Goal: Task Accomplishment & Management: Manage account settings

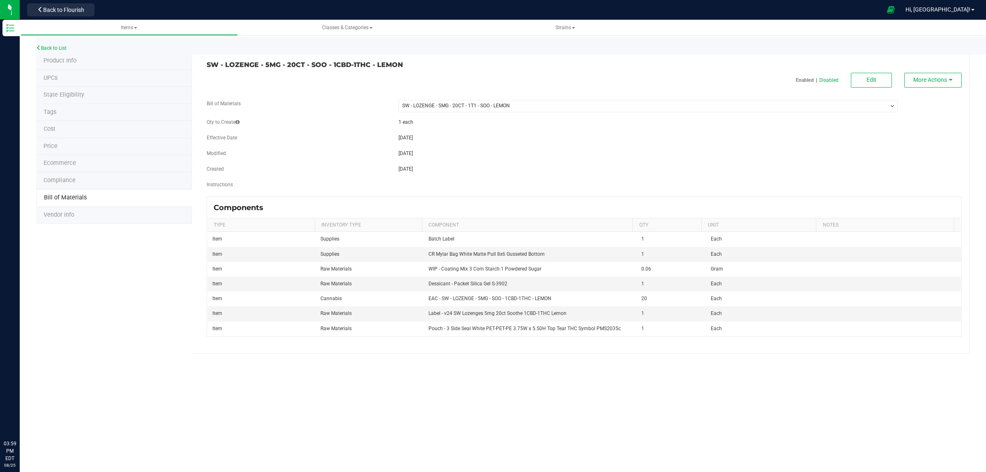
select select "3372"
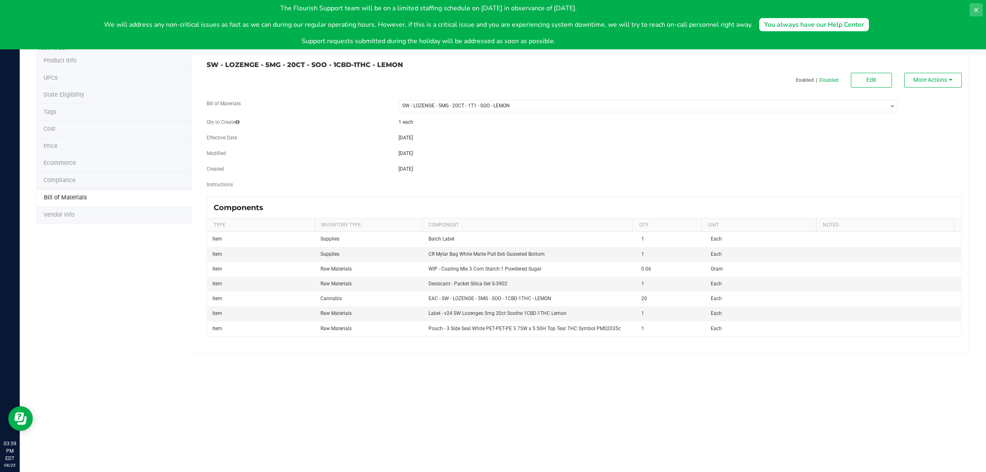
click at [976, 5] on button at bounding box center [976, 9] width 13 height 13
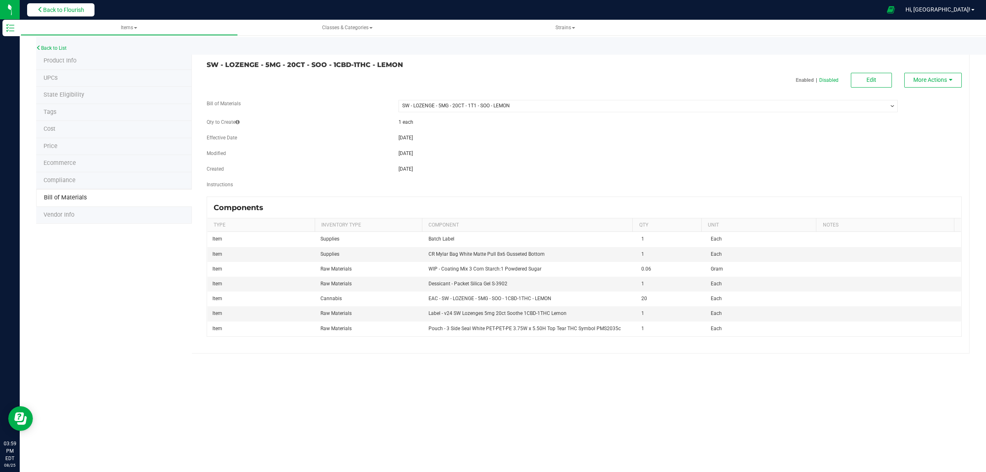
click at [76, 5] on button "Back to Flourish" at bounding box center [60, 9] width 67 height 13
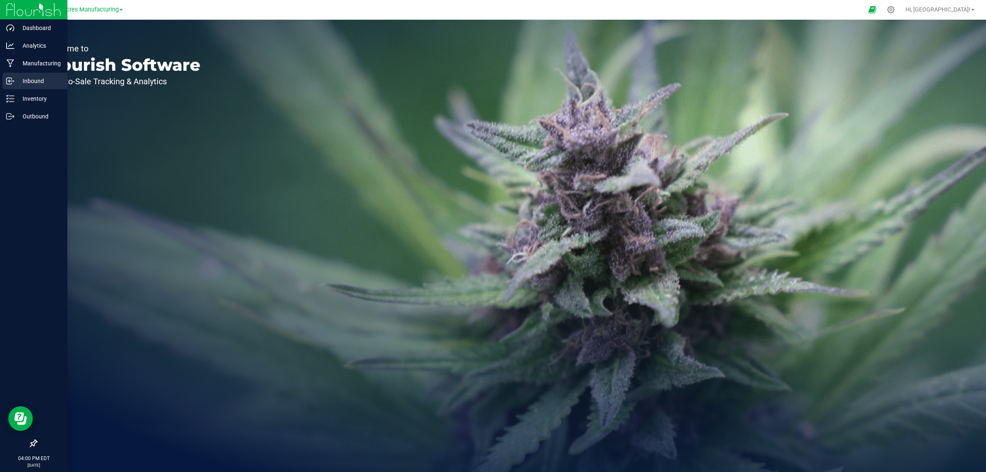
click at [28, 73] on div "Inbound" at bounding box center [34, 81] width 65 height 16
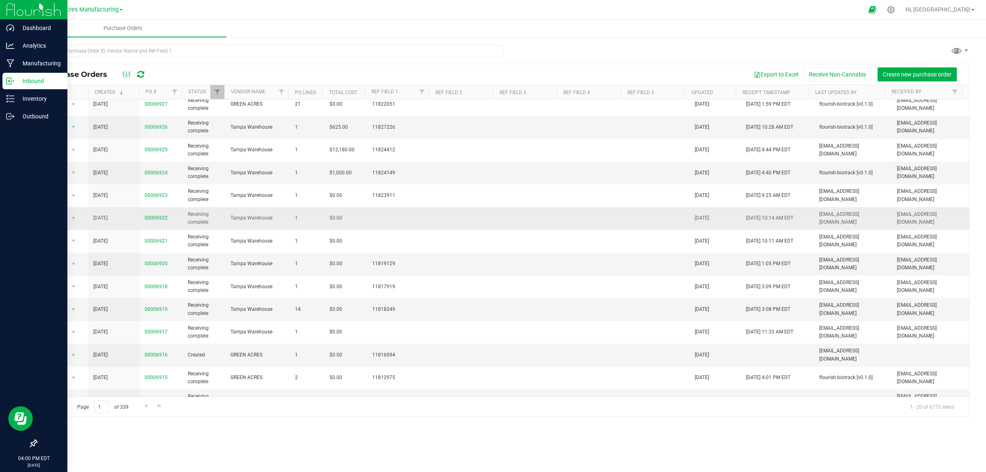
scroll to position [146, 0]
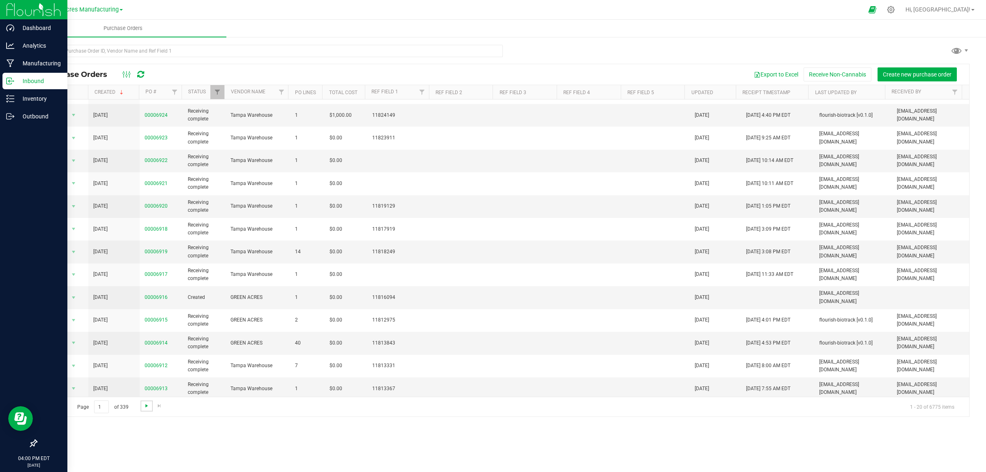
click at [144, 405] on span "Go to the next page" at bounding box center [146, 405] width 7 height 7
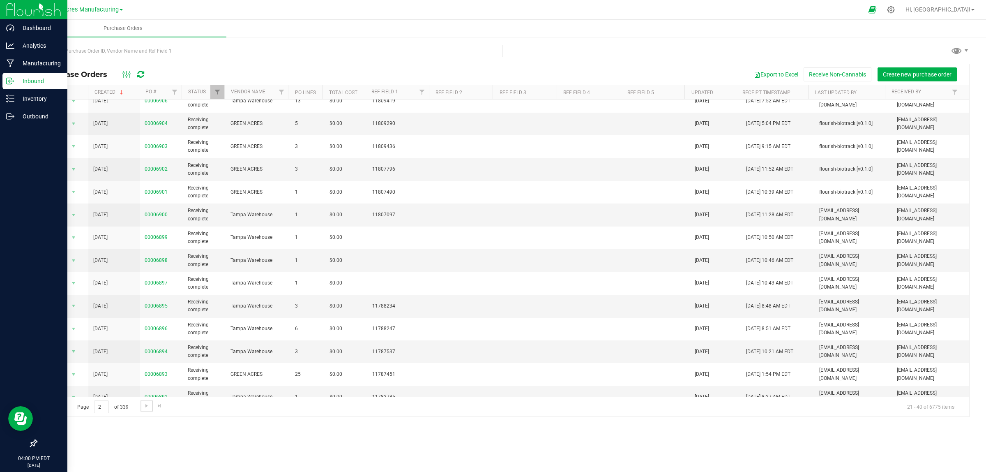
scroll to position [0, 0]
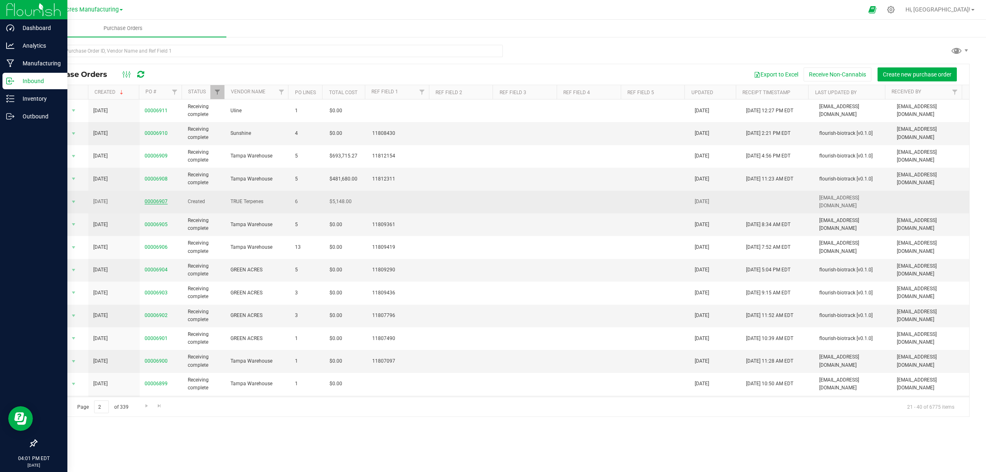
click at [156, 202] on link "00006907" at bounding box center [156, 201] width 23 height 6
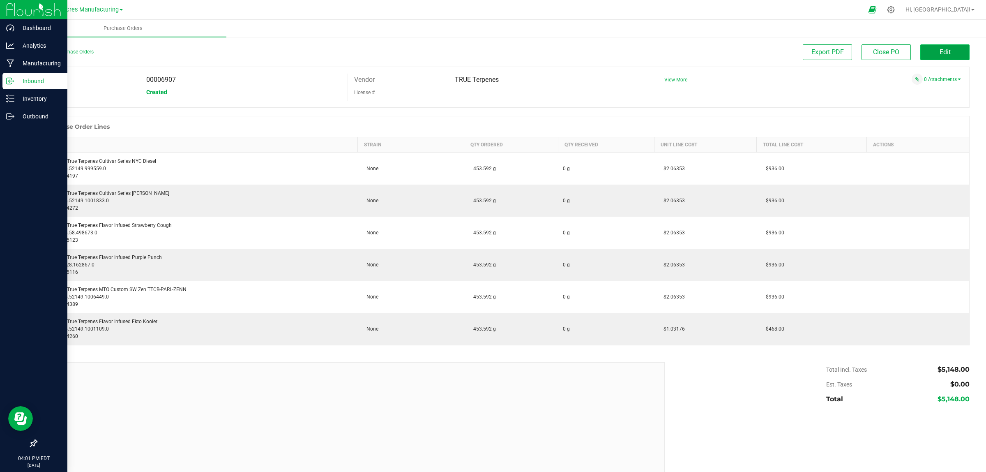
click at [929, 55] on button "Edit" at bounding box center [944, 52] width 49 height 16
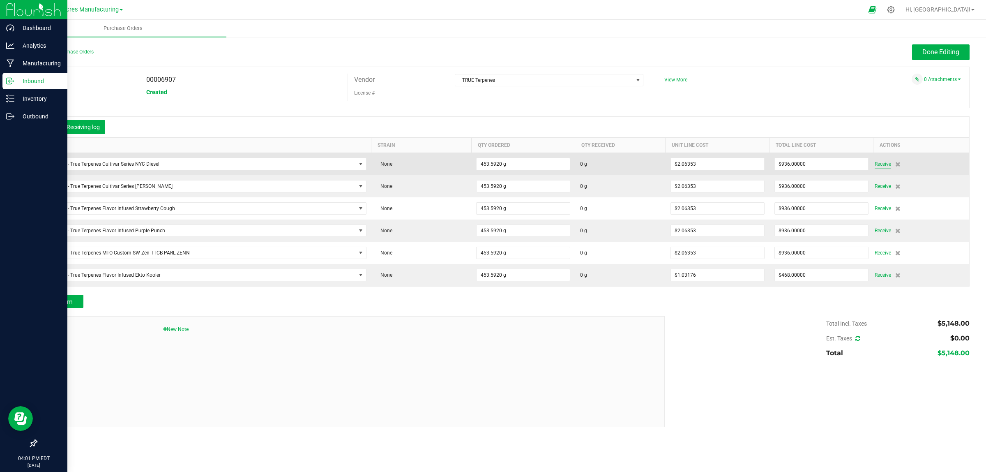
click at [884, 164] on span "Receive" at bounding box center [883, 164] width 16 height 10
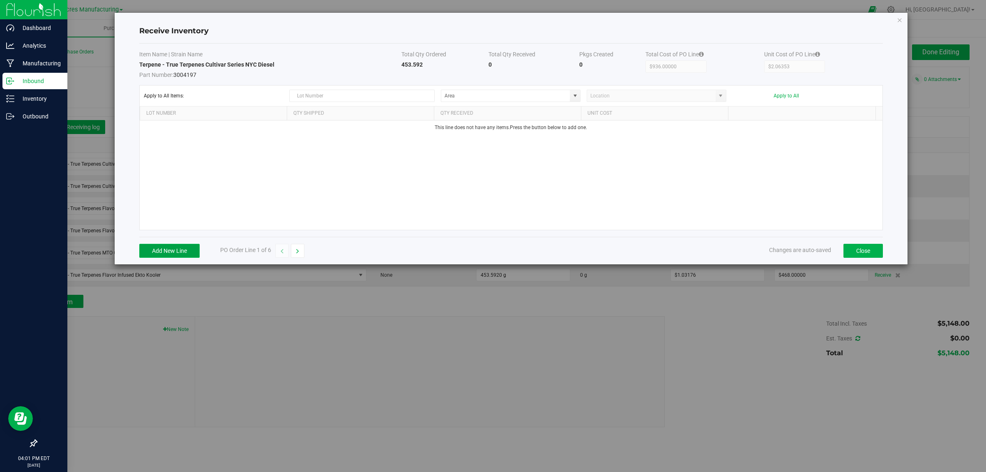
click at [176, 251] on button "Add New Line" at bounding box center [169, 251] width 60 height 14
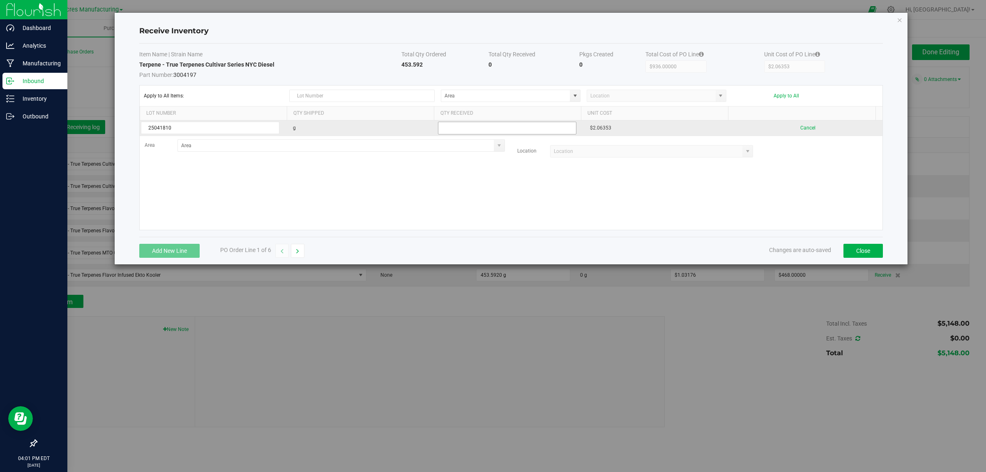
type input "25041810"
click at [459, 130] on input "text" at bounding box center [507, 128] width 139 height 13
drag, startPoint x: 423, startPoint y: 62, endPoint x: 397, endPoint y: 66, distance: 26.6
click at [397, 66] on tr "Terpene - True Terpenes Cultivar Series NYC Diesel Part Number: 3004197 453.592…" at bounding box center [511, 69] width 744 height 18
drag, startPoint x: 408, startPoint y: 68, endPoint x: 392, endPoint y: 63, distance: 17.2
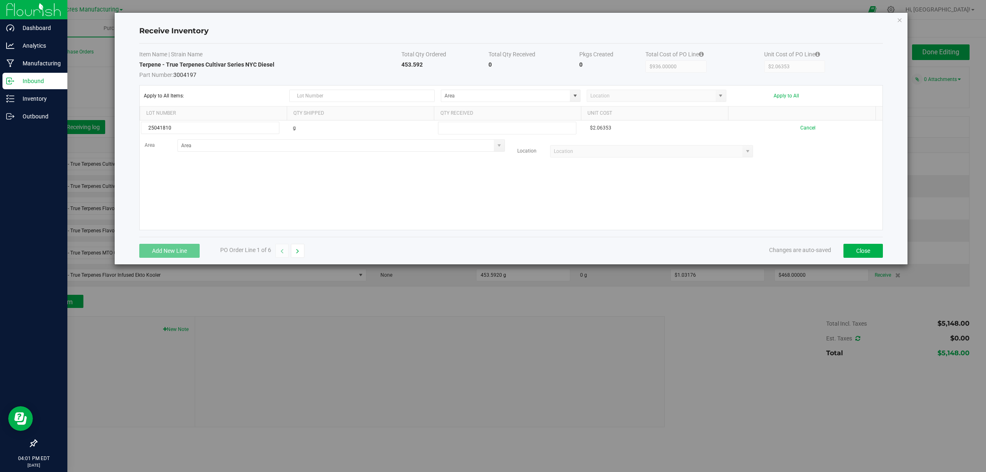
click at [372, 70] on span "Part Number: 3004197" at bounding box center [270, 74] width 263 height 10
click at [397, 60] on td "Terpene - True Terpenes Cultivar Series NYC Diesel Part Number: 3004197" at bounding box center [270, 69] width 263 height 18
click at [397, 62] on td "Terpene - True Terpenes Cultivar Series NYC Diesel Part Number: 3004197" at bounding box center [270, 69] width 263 height 18
drag, startPoint x: 398, startPoint y: 64, endPoint x: 419, endPoint y: 65, distance: 21.4
click at [419, 65] on strong "453.592" at bounding box center [411, 64] width 21 height 7
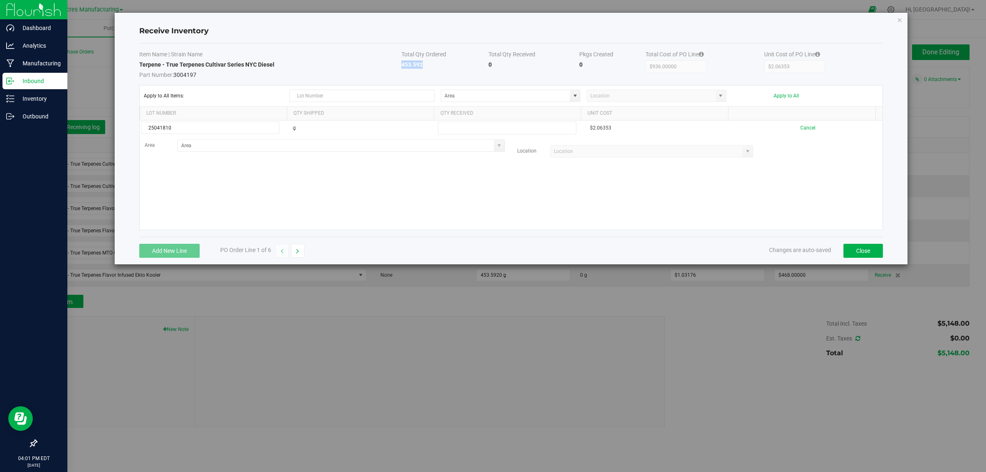
copy strong "453.592"
click at [510, 129] on input "text" at bounding box center [507, 128] width 139 height 13
paste input "453.592"
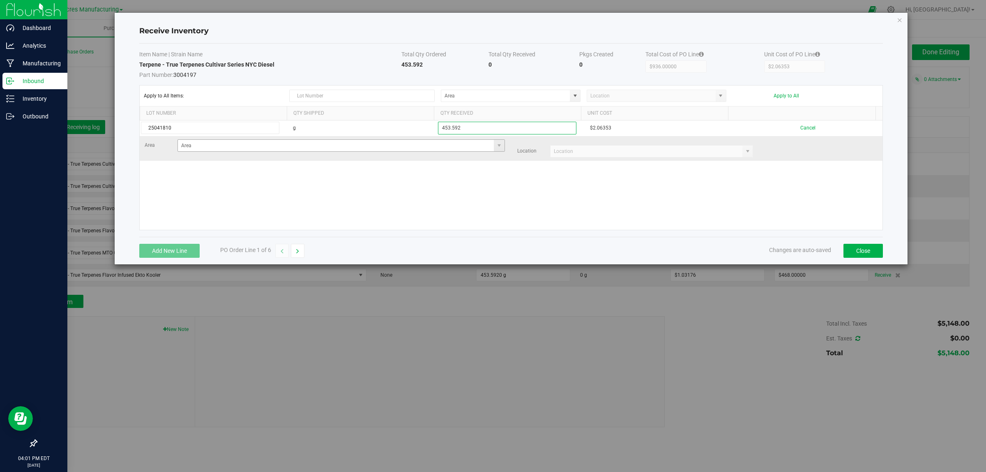
type input "453.592"
click at [435, 146] on kendo-grid-list "25041810 g 453.592 $2.06353 Cancel Area Location Loading" at bounding box center [511, 174] width 743 height 109
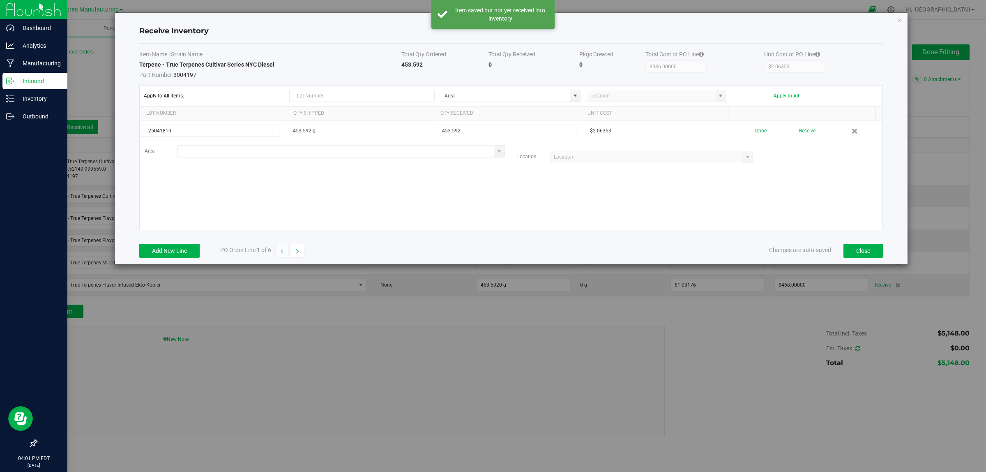
click at [434, 147] on input at bounding box center [336, 151] width 316 height 12
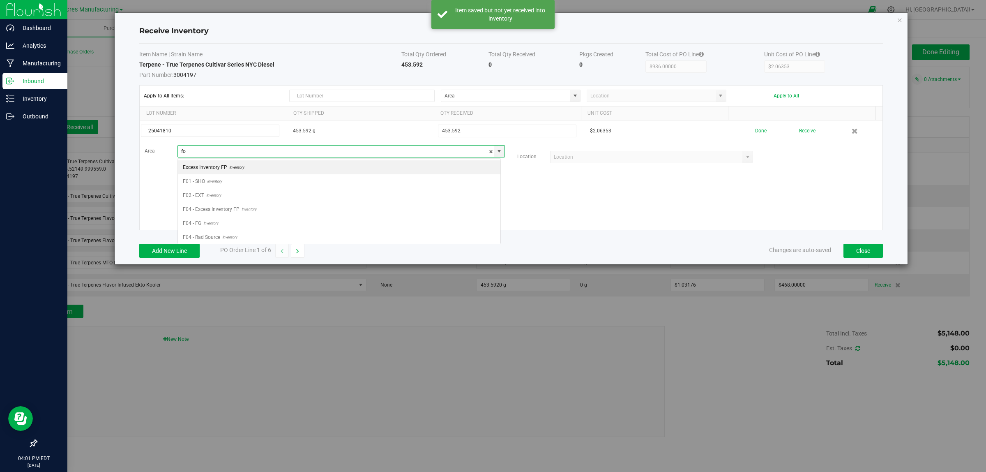
scroll to position [13, 323]
click at [436, 163] on li "VF2 - FOR Inventory" at bounding box center [339, 167] width 323 height 14
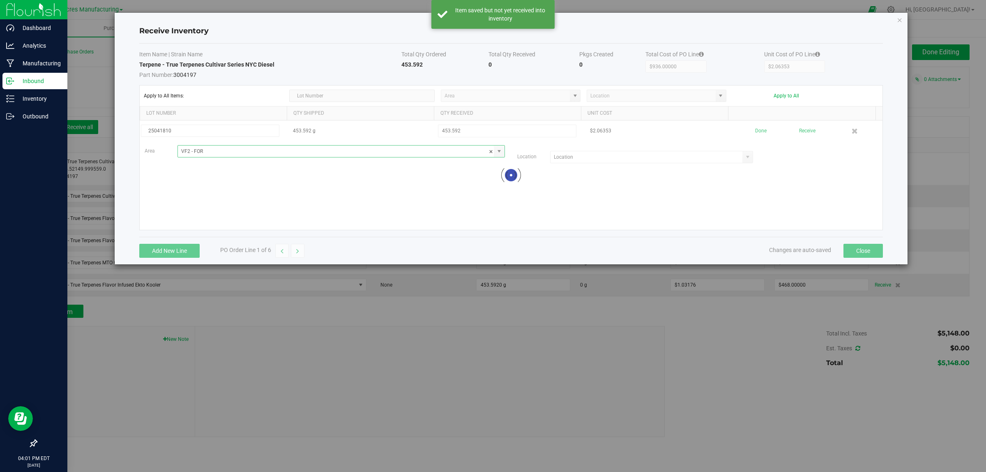
type input "VF2 - FOR"
click at [598, 161] on input "NO DATA FOUND" at bounding box center [647, 157] width 192 height 12
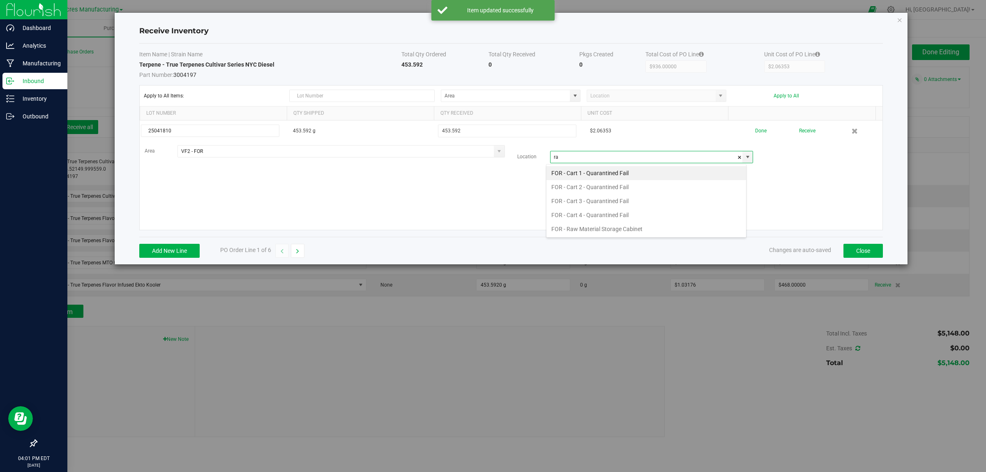
scroll to position [13, 201]
click at [607, 171] on li "FOR - Raw Material Storage Cabinet" at bounding box center [647, 173] width 200 height 14
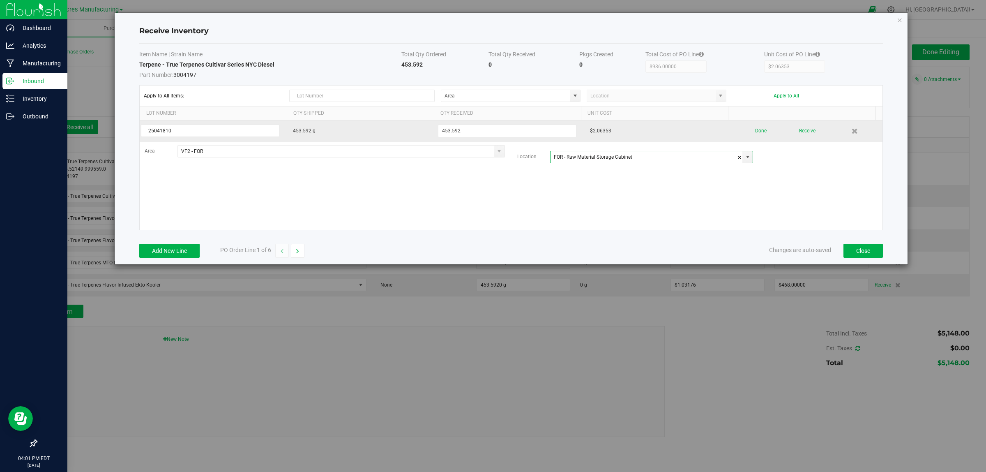
type input "FOR - Raw Material Storage Cabinet"
click at [803, 128] on button "Receive" at bounding box center [807, 131] width 16 height 14
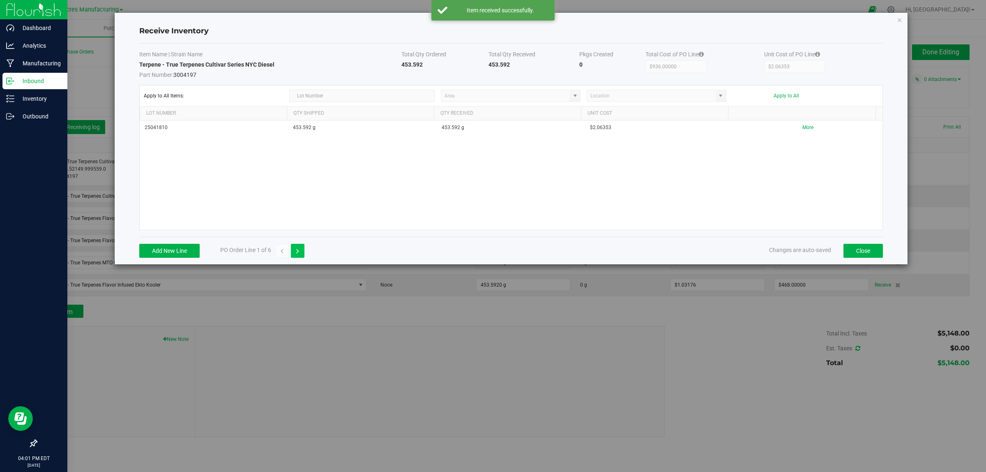
click at [297, 252] on icon "button" at bounding box center [297, 251] width 3 height 6
drag, startPoint x: 187, startPoint y: 247, endPoint x: 188, endPoint y: 241, distance: 5.8
click at [187, 246] on button "Add New Line" at bounding box center [169, 251] width 60 height 14
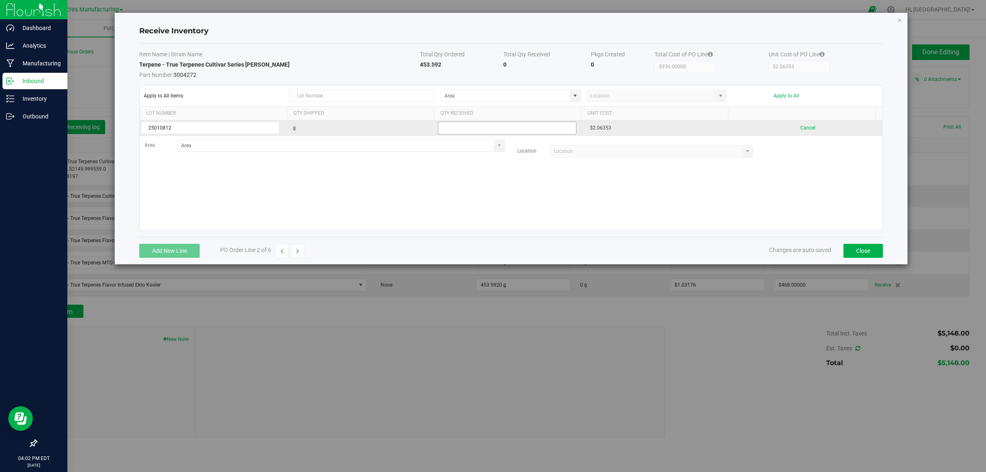
type input "25010812"
click at [518, 123] on input "text" at bounding box center [507, 128] width 139 height 13
paste input "453.592"
type input "453.592"
drag, startPoint x: 453, startPoint y: 193, endPoint x: 424, endPoint y: 159, distance: 44.3
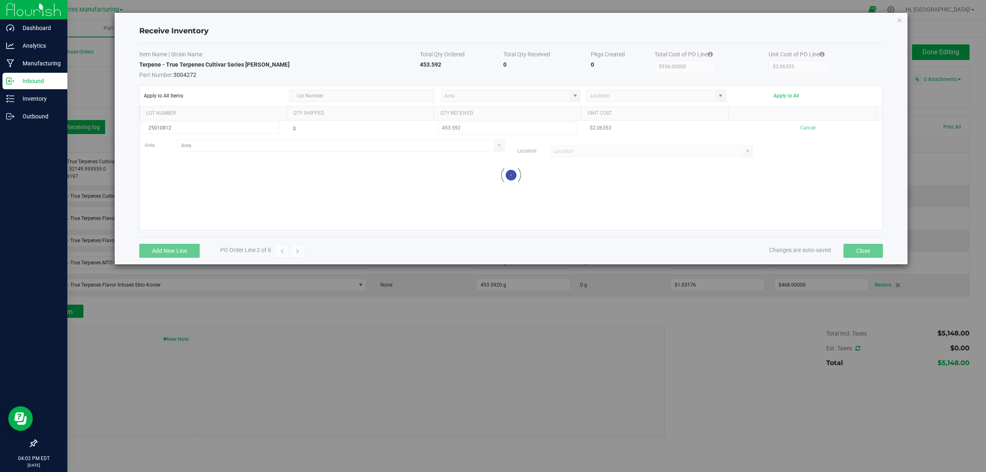
click at [453, 193] on kendo-grid-list "25010812 g 453.592 $2.06353 Cancel Area Location Loading" at bounding box center [511, 174] width 743 height 109
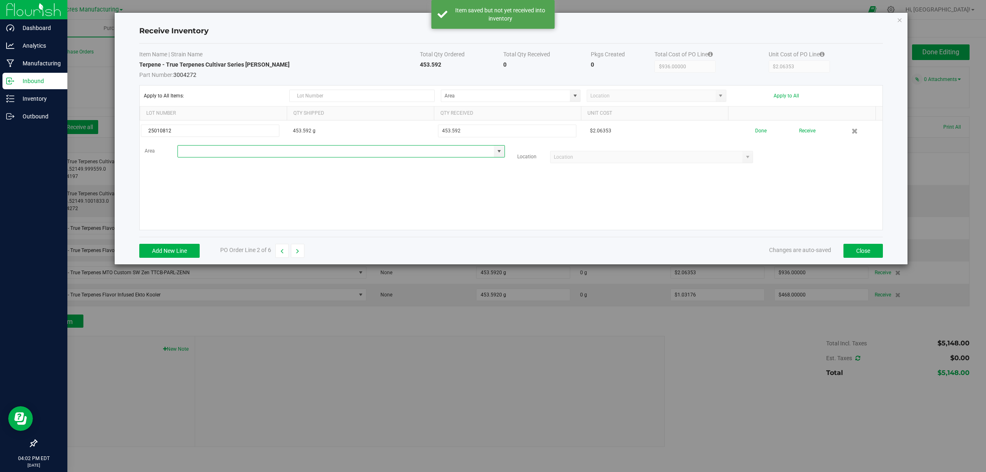
click at [420, 150] on input at bounding box center [336, 151] width 316 height 12
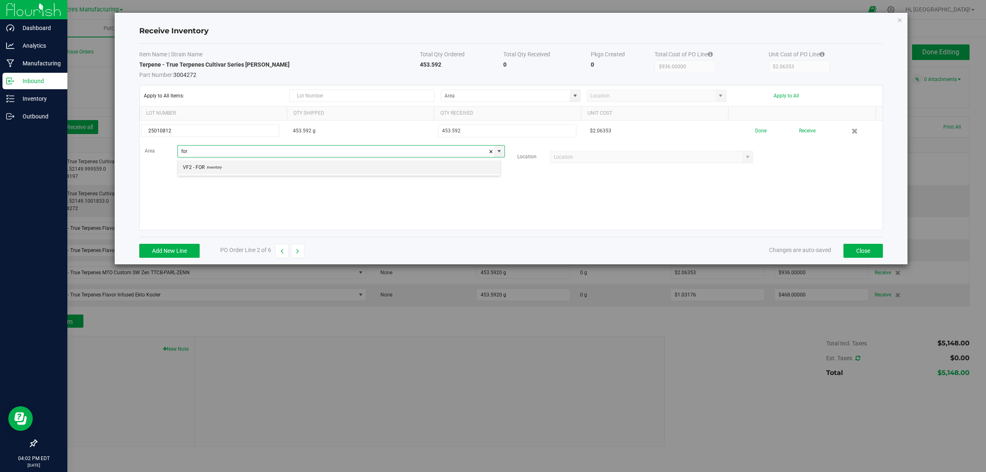
click at [418, 163] on li "VF2 - FOR Inventory" at bounding box center [339, 167] width 323 height 14
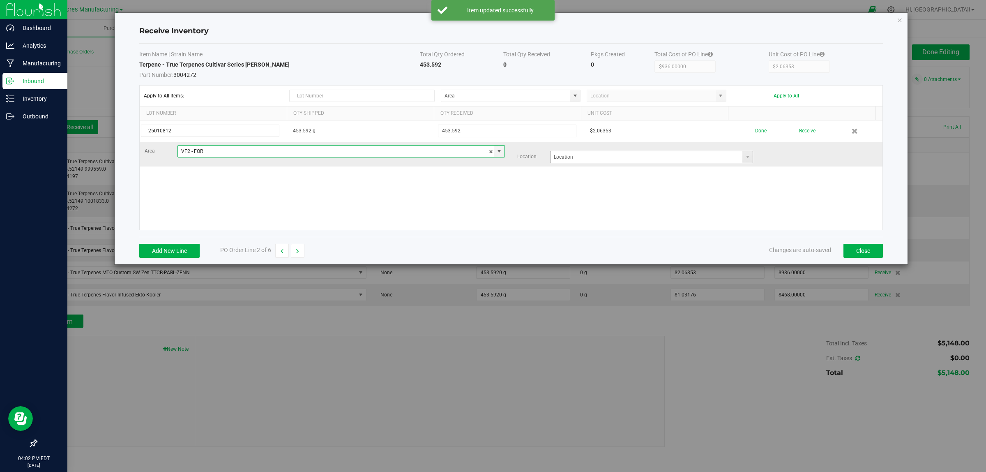
type input "VF2 - FOR"
click at [633, 157] on input at bounding box center [647, 157] width 192 height 12
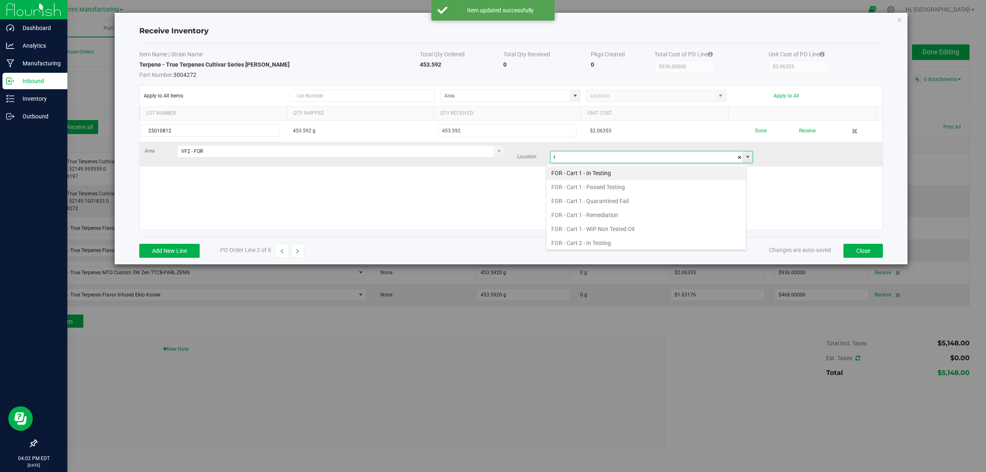
scroll to position [13, 201]
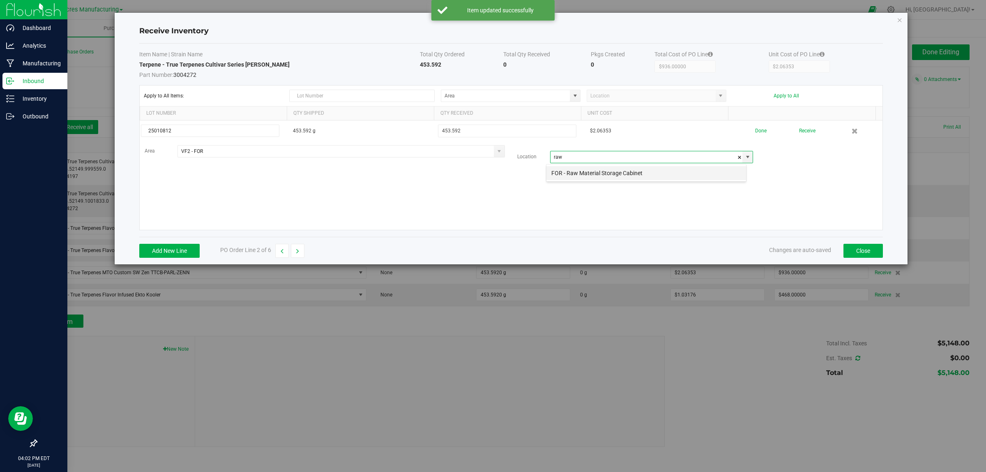
click at [615, 175] on li "FOR - Raw Material Storage Cabinet" at bounding box center [647, 173] width 200 height 14
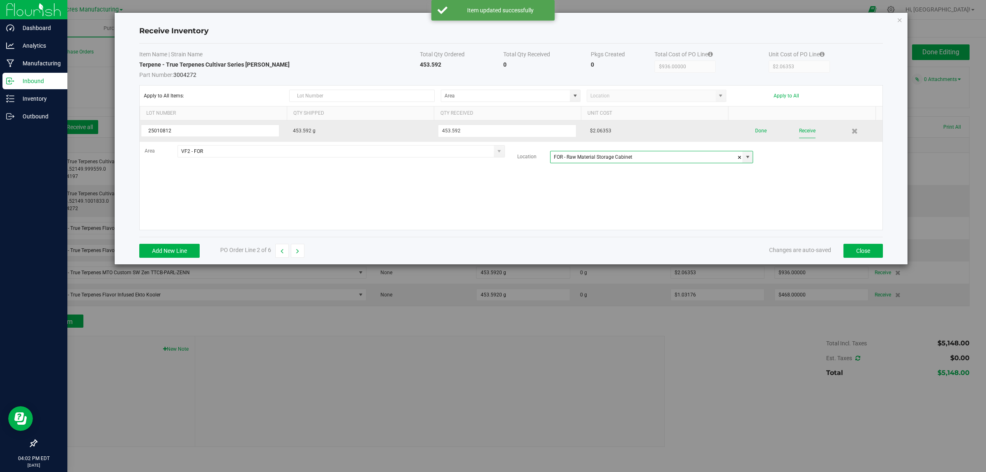
type input "FOR - Raw Material Storage Cabinet"
click at [800, 131] on button "Receive" at bounding box center [807, 131] width 16 height 14
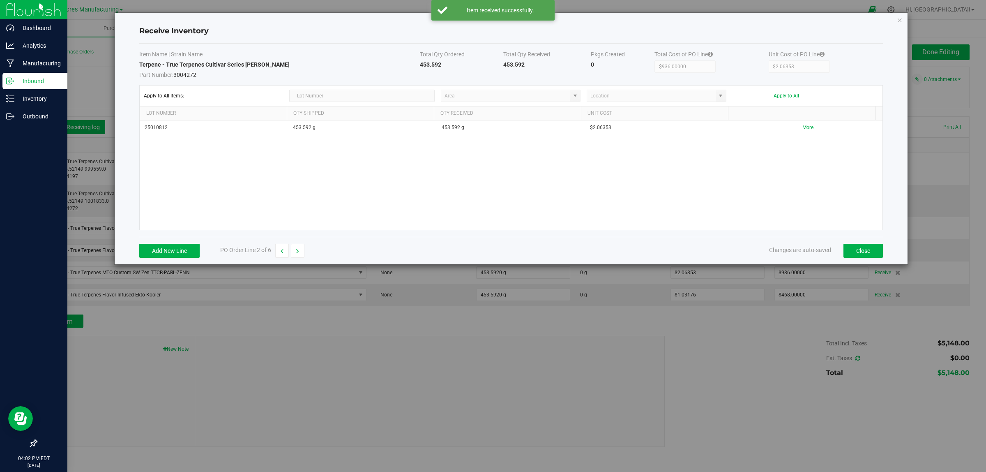
drag, startPoint x: 298, startPoint y: 253, endPoint x: 333, endPoint y: 239, distance: 37.2
click at [298, 252] on icon "button" at bounding box center [297, 251] width 3 height 6
click at [183, 249] on button "Add New Line" at bounding box center [169, 251] width 60 height 14
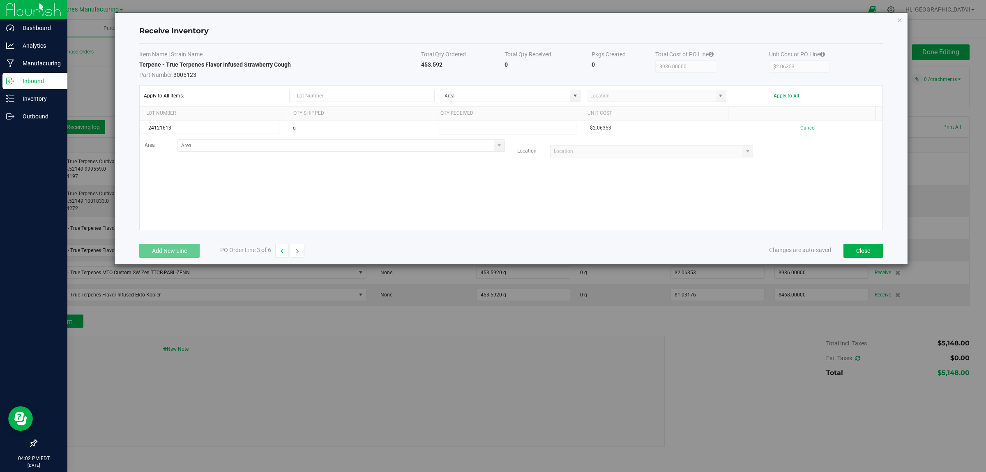
type input "24121613"
click at [201, 172] on div "24121613 g $2.06353 Cancel Area Location" at bounding box center [511, 174] width 743 height 109
paste input "453.592"
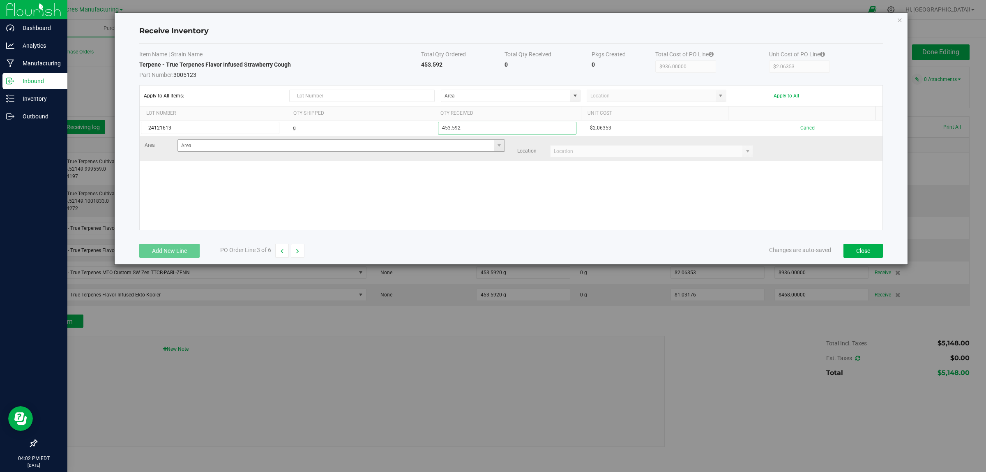
type input "453.592"
click at [436, 148] on kendo-grid-list "24121613 g 453.592 $2.06353 Cancel Area Location" at bounding box center [511, 174] width 743 height 109
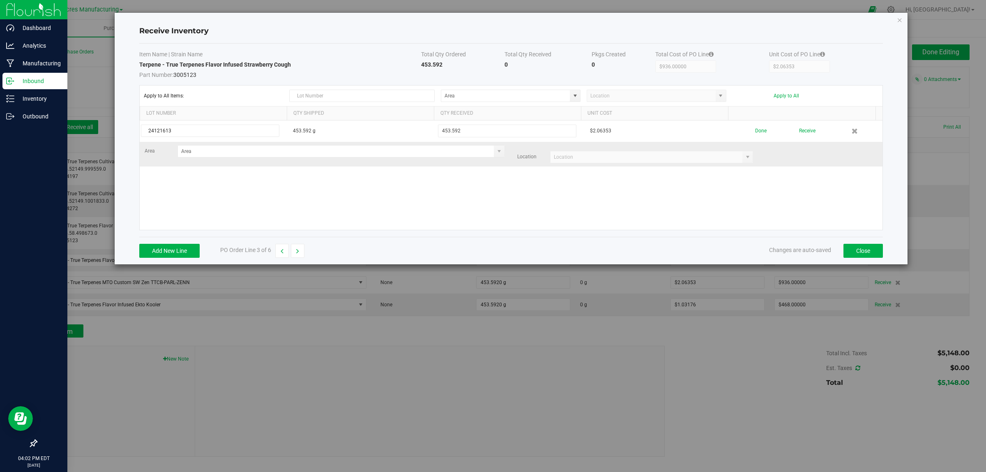
click at [441, 144] on td "Area Location" at bounding box center [511, 154] width 743 height 25
click at [438, 152] on input at bounding box center [336, 151] width 316 height 12
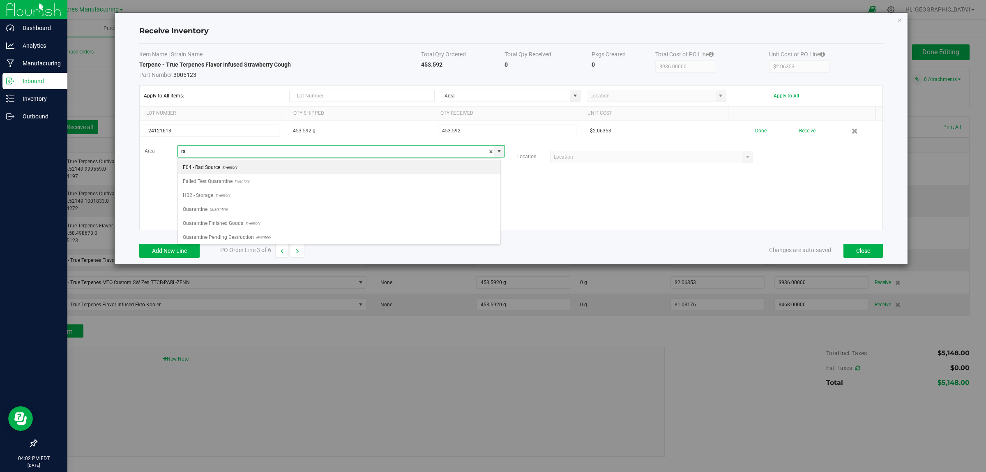
type input "r"
click at [342, 163] on li "VF2 - FOR Inventory" at bounding box center [339, 167] width 323 height 14
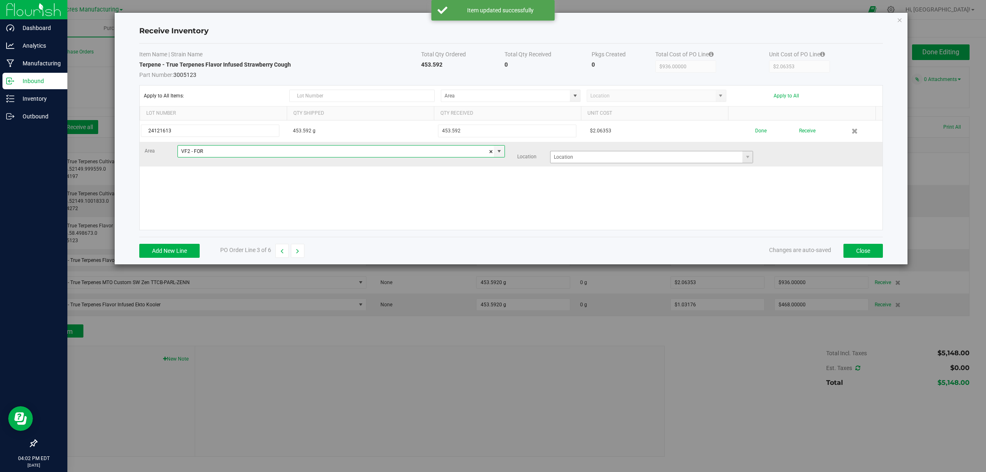
type input "VF2 - FOR"
click at [646, 159] on input at bounding box center [647, 157] width 192 height 12
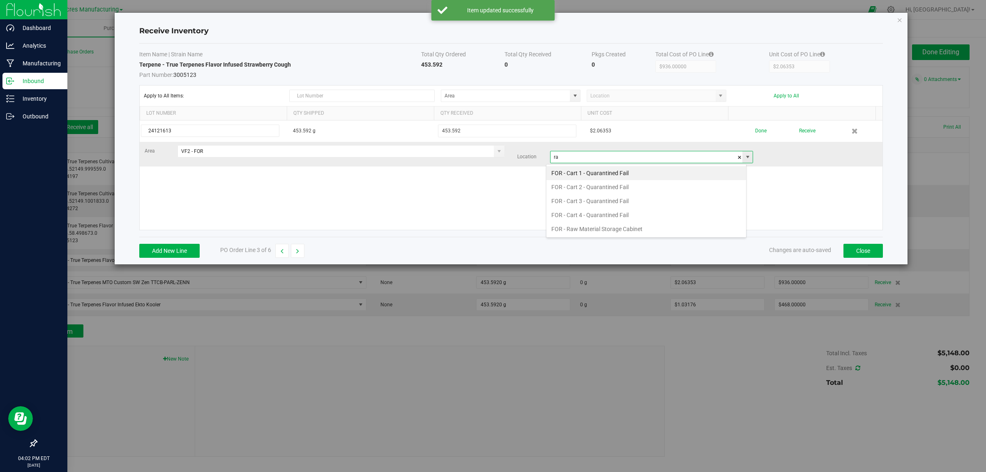
scroll to position [13, 201]
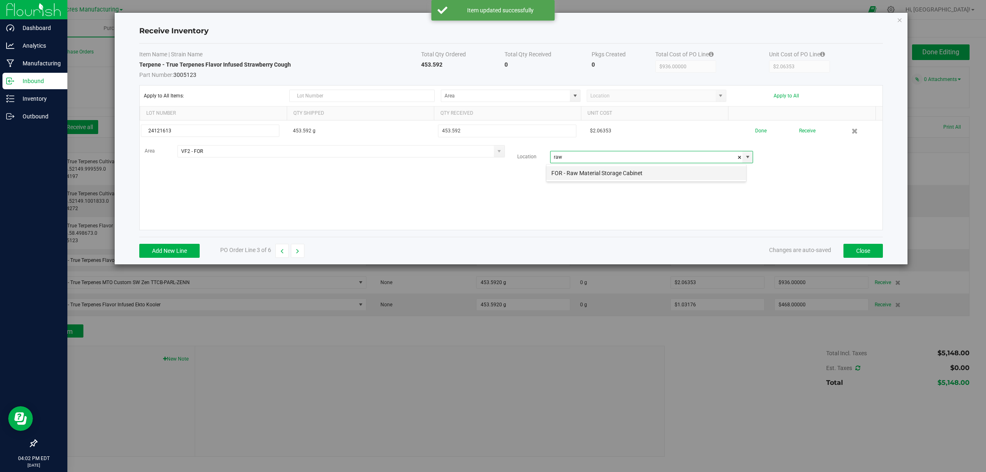
click at [619, 173] on li "FOR - Raw Material Storage Cabinet" at bounding box center [647, 173] width 200 height 14
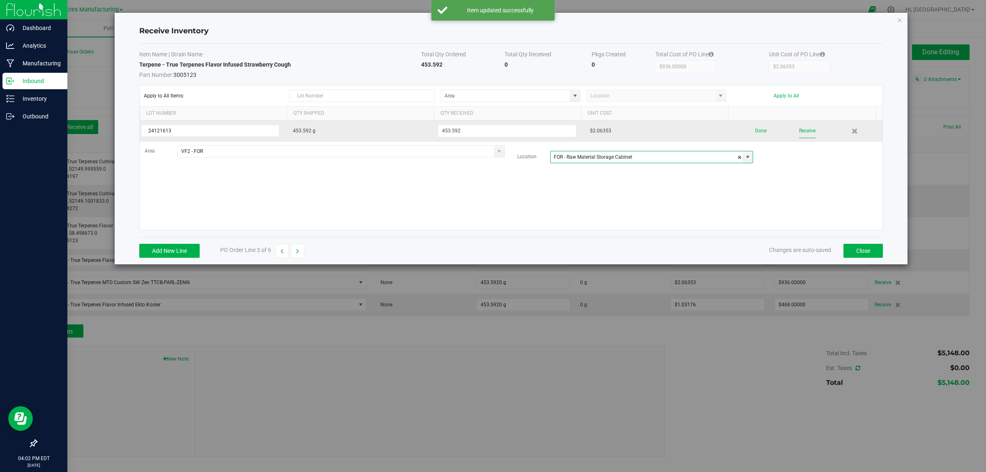
type input "FOR - Raw Material Storage Cabinet"
click at [799, 134] on button "Receive" at bounding box center [807, 131] width 16 height 14
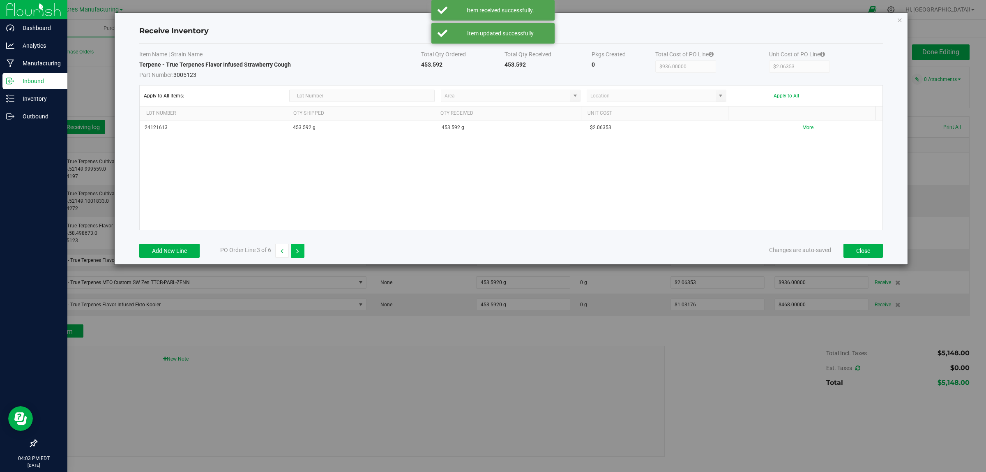
click at [301, 251] on button "button" at bounding box center [298, 251] width 14 height 14
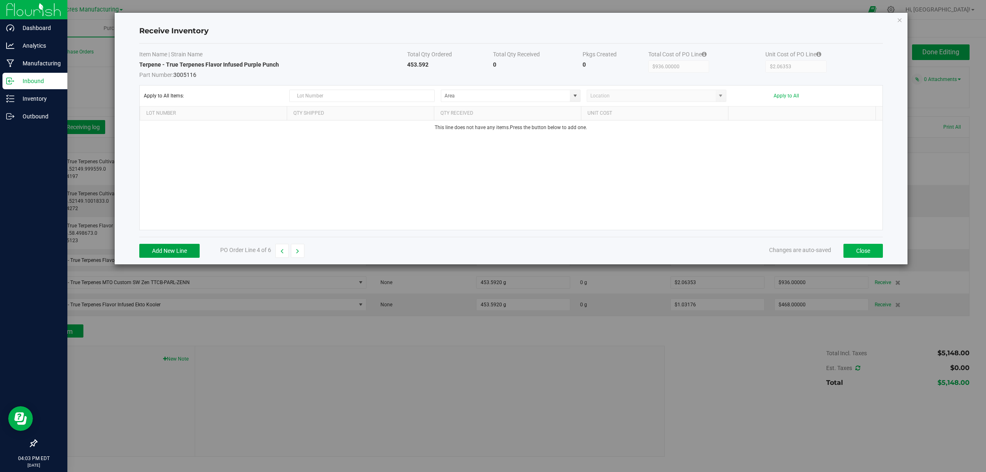
drag, startPoint x: 183, startPoint y: 254, endPoint x: 192, endPoint y: 210, distance: 44.5
click at [183, 254] on button "Add New Line" at bounding box center [169, 251] width 60 height 14
type input "24082608"
click at [192, 191] on div "24082608 g $2.06353 Cancel Area Location" at bounding box center [511, 174] width 743 height 109
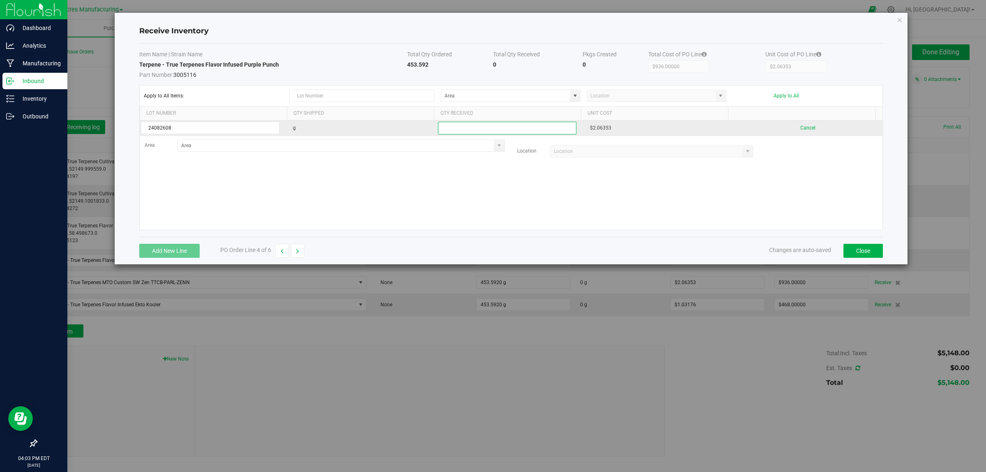
click at [464, 127] on input "text" at bounding box center [507, 128] width 139 height 13
paste input "453.592"
type input "453.592"
click at [412, 184] on kendo-grid-list "24082608 g 453.592 $2.06353 Cancel Area Location" at bounding box center [511, 174] width 743 height 109
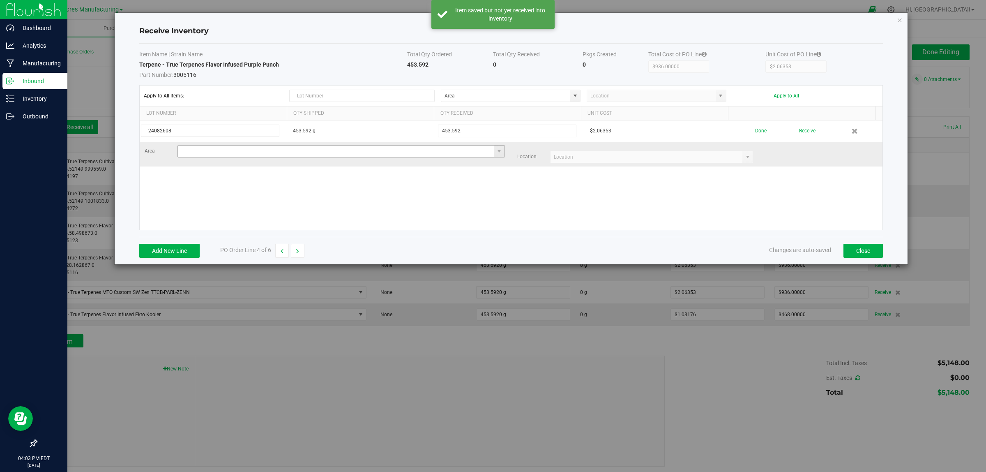
click at [385, 152] on input at bounding box center [336, 151] width 316 height 12
click at [404, 168] on li "VF2 - FOR Inventory" at bounding box center [339, 167] width 323 height 14
type input "VF2 - FOR"
click at [572, 157] on input at bounding box center [647, 157] width 192 height 12
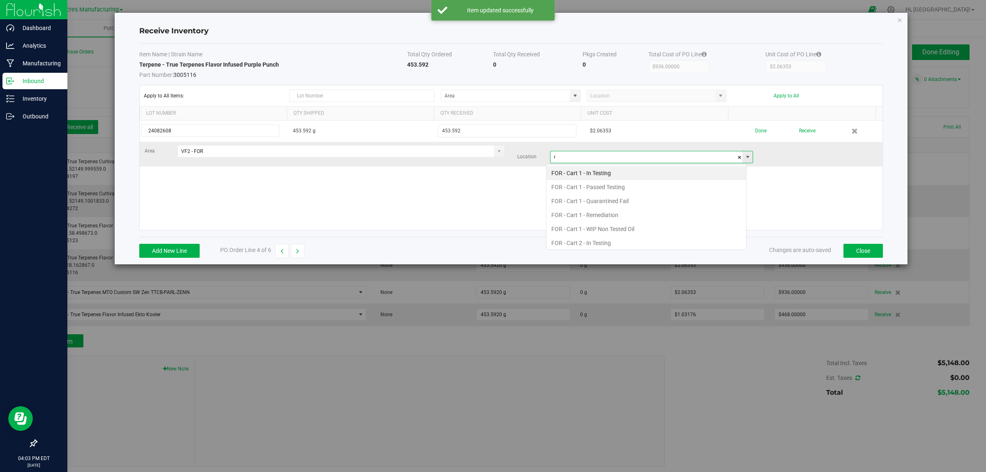
scroll to position [13, 201]
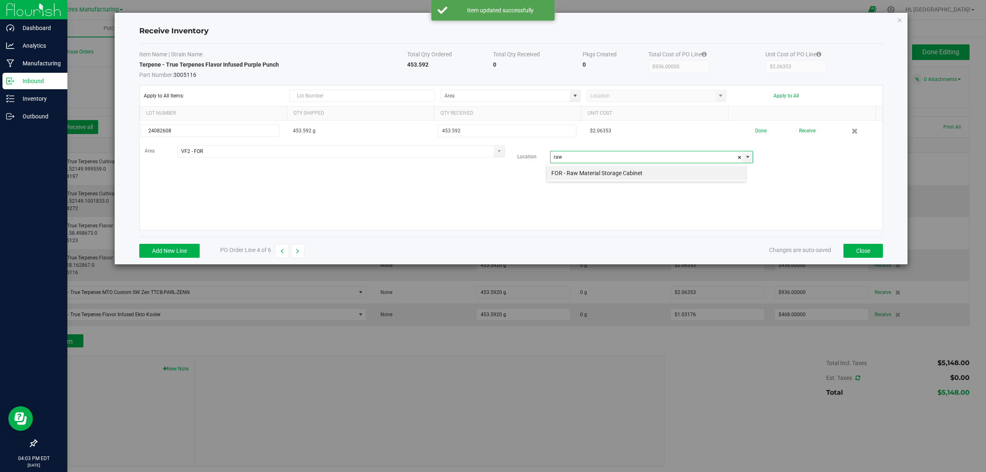
click at [576, 182] on div "FOR - Raw Material Storage Cabinet" at bounding box center [646, 173] width 201 height 18
click at [584, 173] on li "FOR - Raw Material Storage Cabinet" at bounding box center [647, 173] width 200 height 14
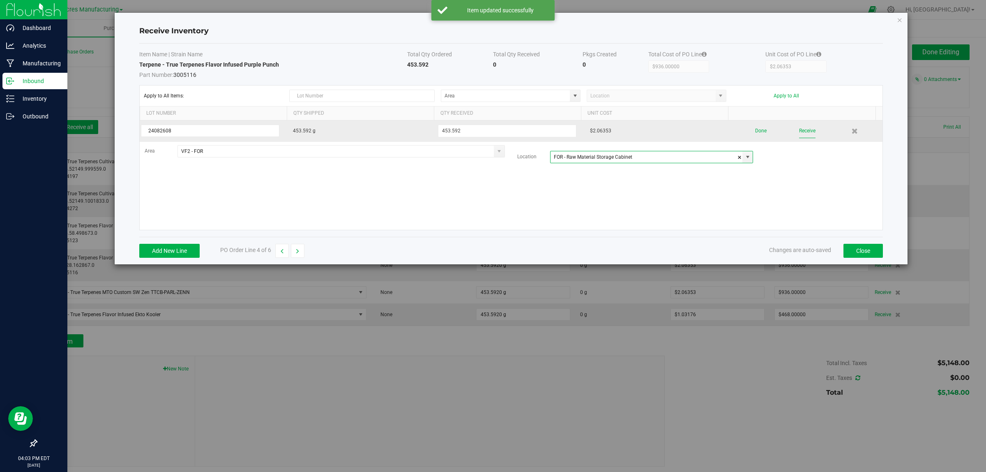
type input "FOR - Raw Material Storage Cabinet"
click at [799, 130] on button "Receive" at bounding box center [807, 131] width 16 height 14
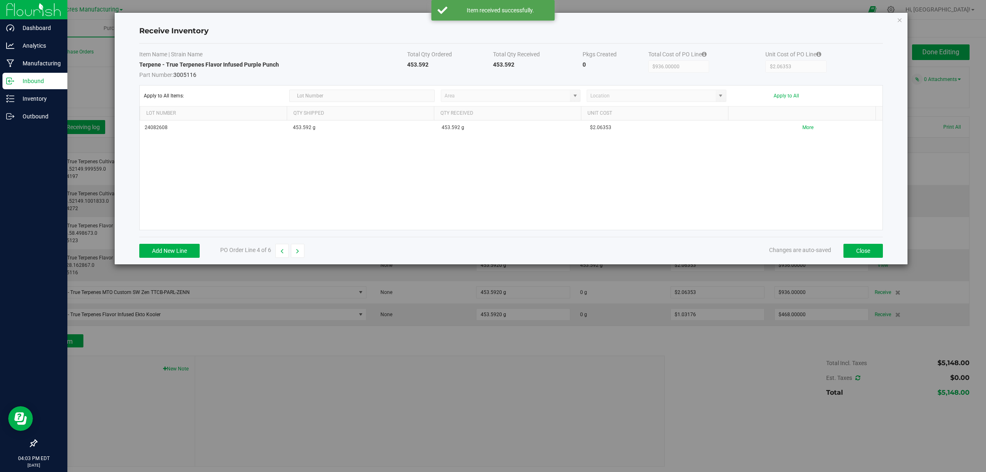
drag, startPoint x: 300, startPoint y: 255, endPoint x: 354, endPoint y: 244, distance: 55.0
click at [300, 255] on button "button" at bounding box center [298, 251] width 14 height 14
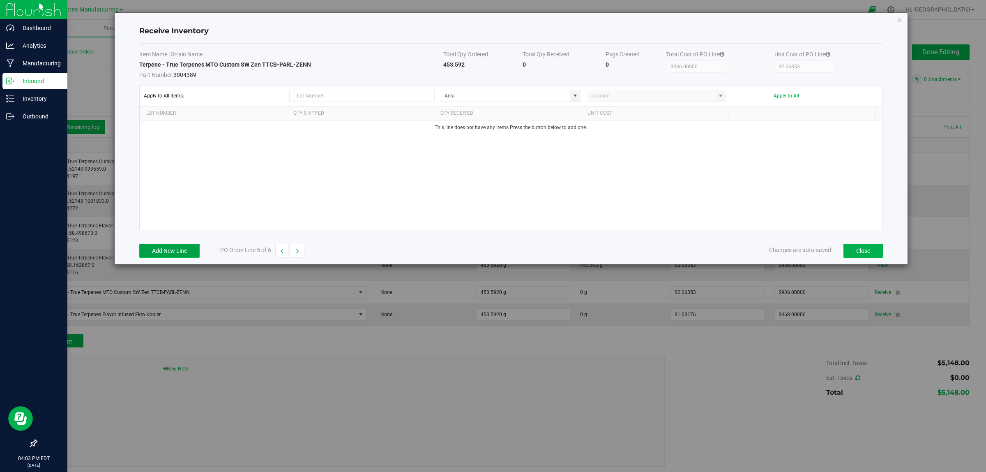
click at [162, 253] on button "Add New Line" at bounding box center [169, 251] width 60 height 14
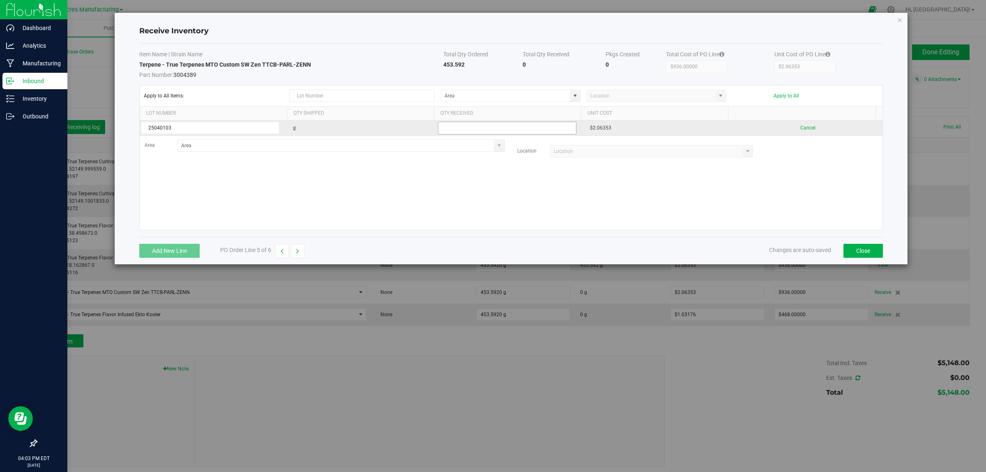
type input "25040103"
click at [503, 130] on input "text" at bounding box center [507, 128] width 139 height 13
paste input "453.592"
type input "453.592"
click at [457, 200] on kendo-grid-list "25040103 g 453.592 $2.06353 Cancel Area Location" at bounding box center [511, 174] width 743 height 109
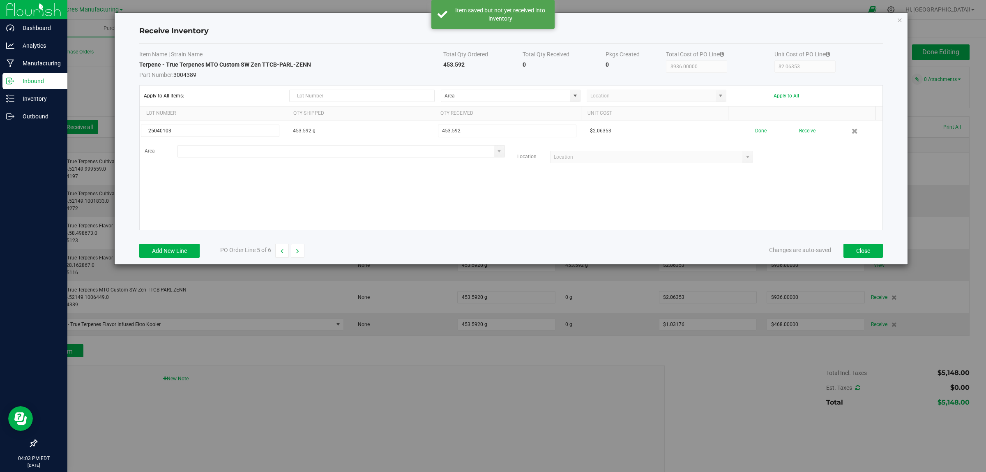
click at [387, 152] on input at bounding box center [336, 151] width 316 height 12
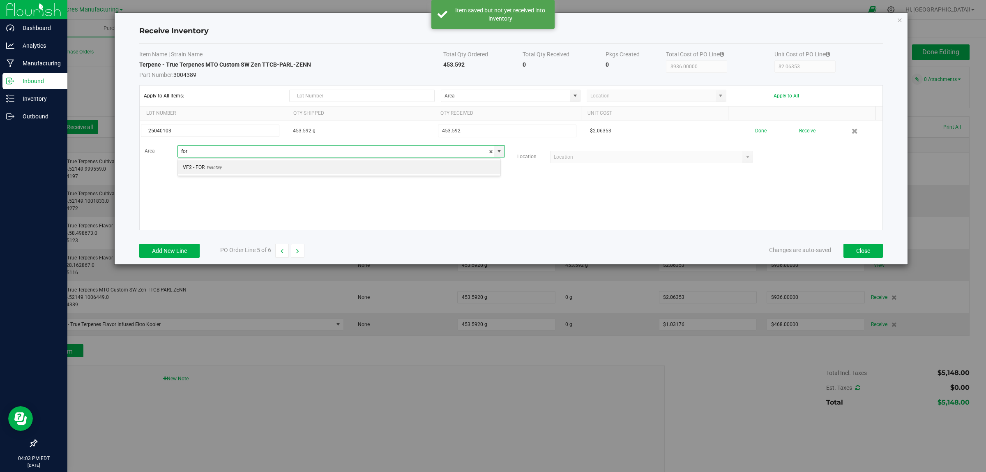
scroll to position [13, 323]
click at [388, 167] on li "VF2 - FOR Inventory" at bounding box center [339, 167] width 323 height 14
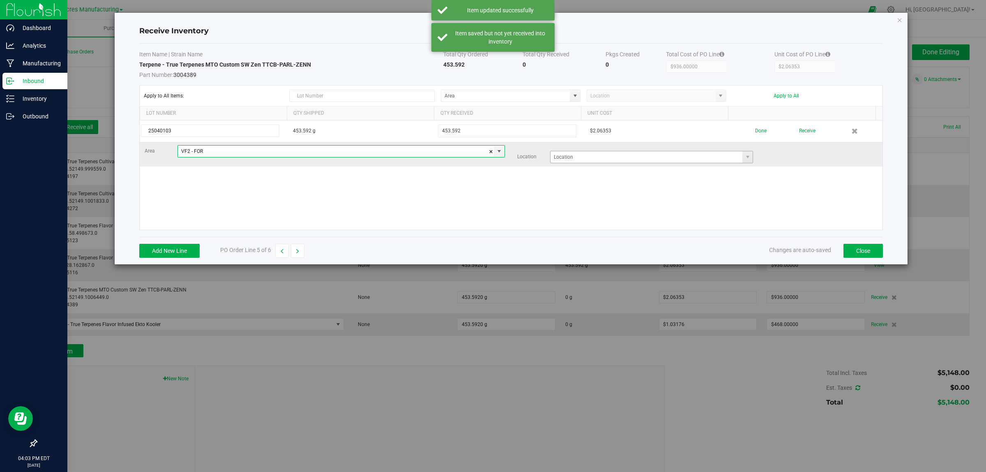
type input "VF2 - FOR"
click at [613, 158] on input at bounding box center [647, 157] width 192 height 12
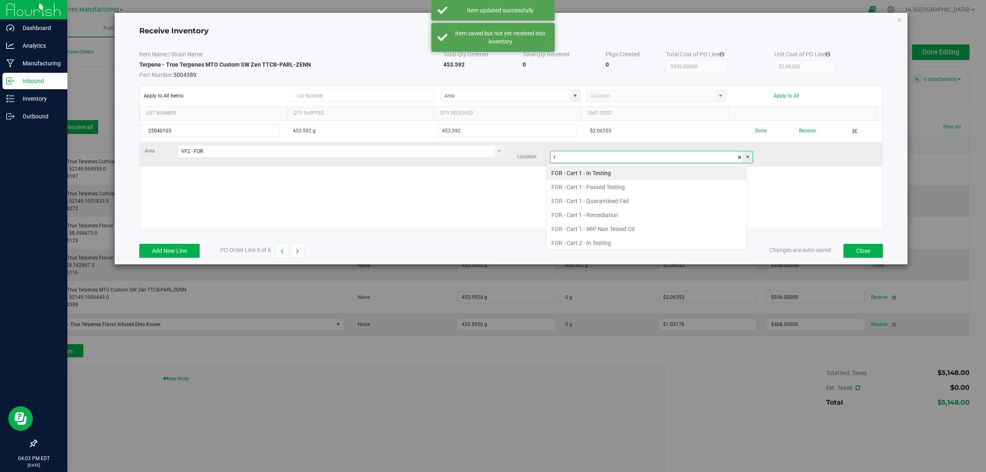
scroll to position [13, 201]
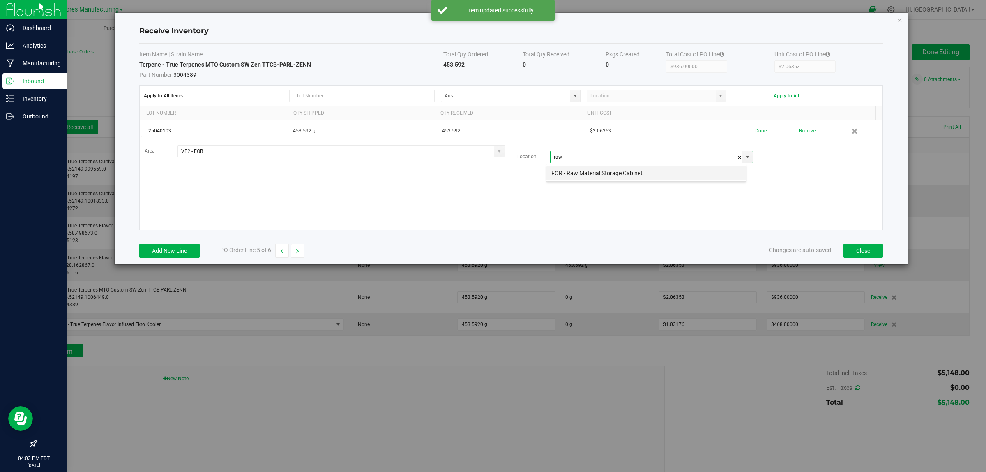
click at [611, 171] on li "FOR - Raw Material Storage Cabinet" at bounding box center [647, 173] width 200 height 14
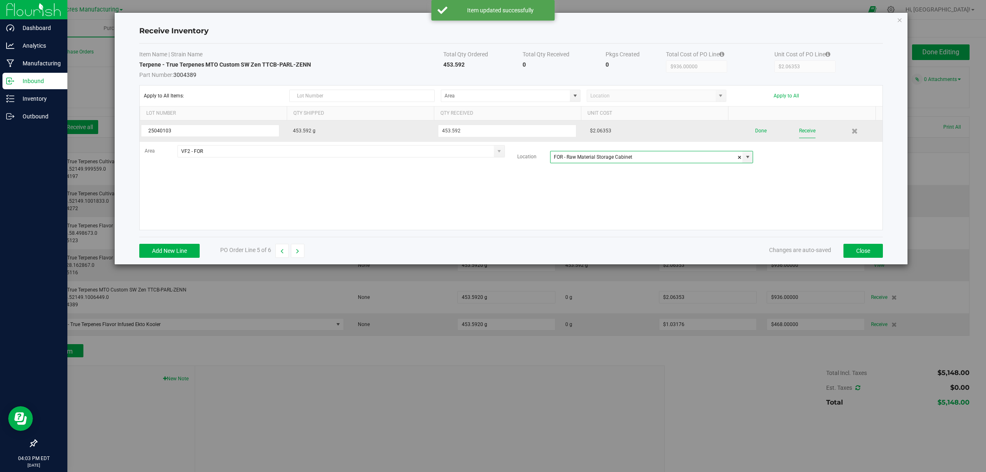
type input "FOR - Raw Material Storage Cabinet"
click at [799, 128] on button "Receive" at bounding box center [807, 131] width 16 height 14
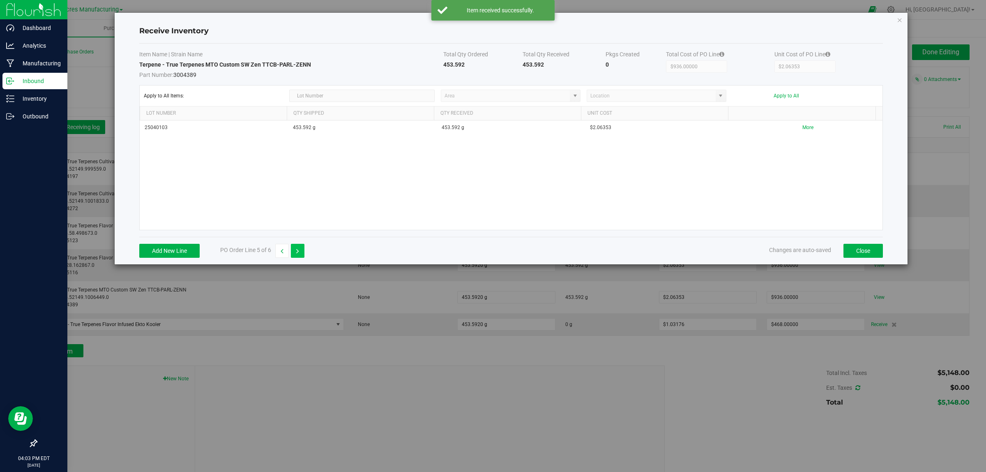
click at [297, 251] on icon "button" at bounding box center [297, 251] width 3 height 6
type input "$468.00000"
type input "$1.03176"
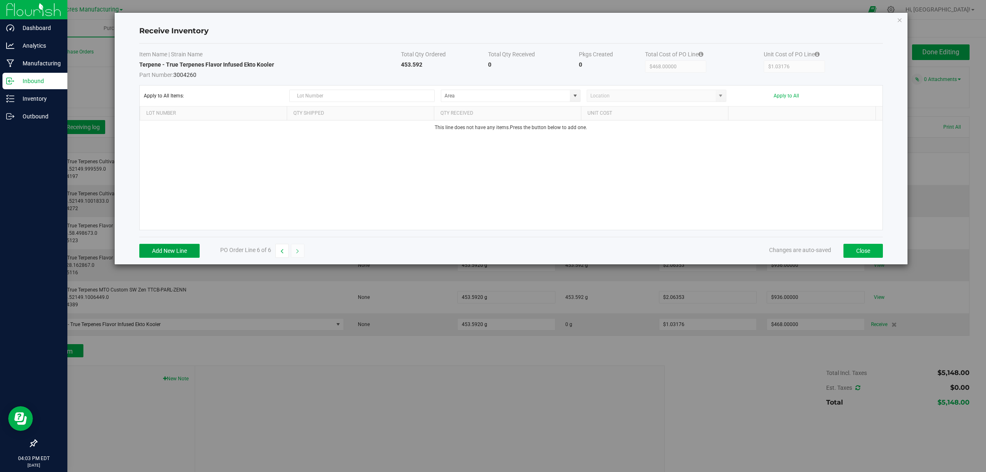
click at [171, 250] on button "Add New Line" at bounding box center [169, 251] width 60 height 14
type input "25042809"
click at [241, 167] on div "25042809 g $1.03176 Cancel Area Location" at bounding box center [511, 174] width 743 height 109
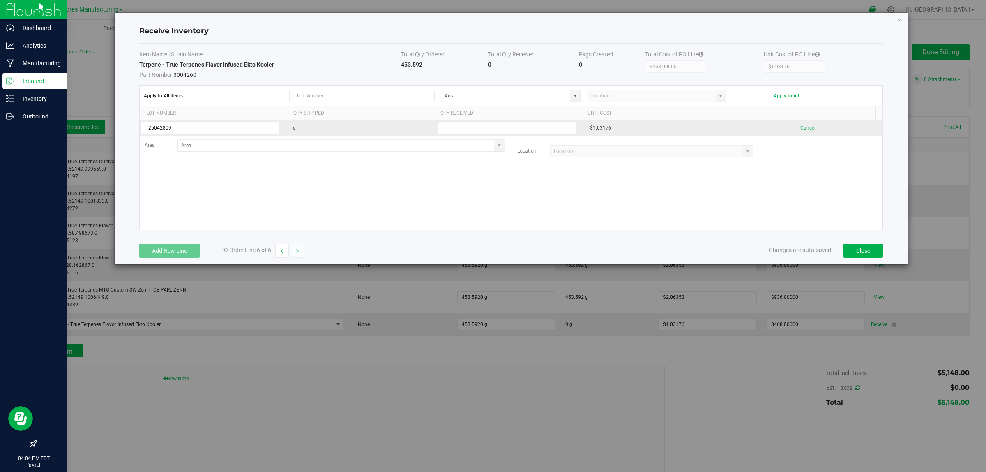
click at [473, 128] on input "text" at bounding box center [507, 128] width 139 height 13
paste input "453.592"
type input "453.592"
click at [423, 208] on kendo-grid-list "25042809 g 453.592 $1.03176 Cancel Area Location" at bounding box center [511, 174] width 743 height 109
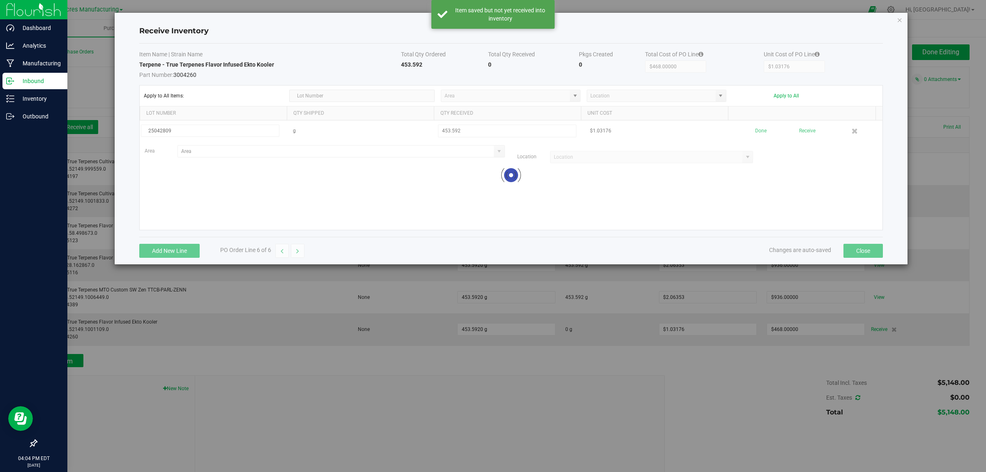
click at [346, 151] on div at bounding box center [511, 174] width 743 height 109
click at [346, 151] on input at bounding box center [336, 151] width 316 height 12
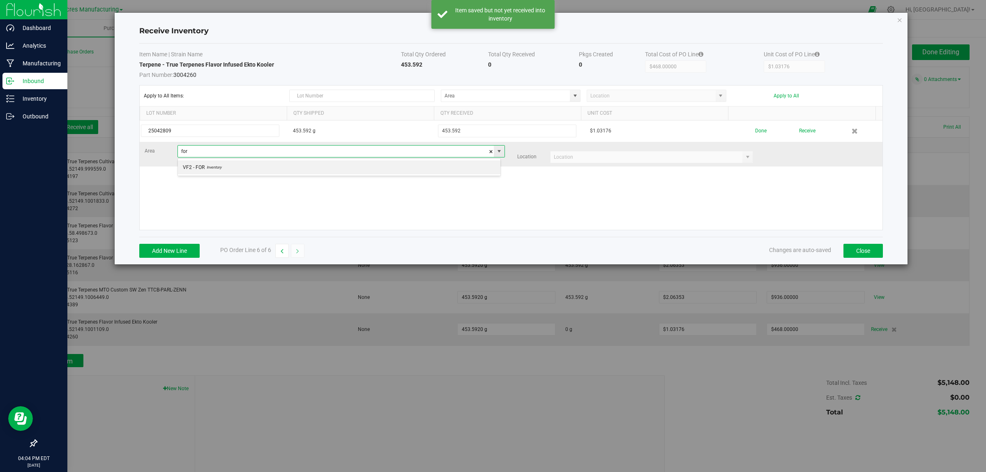
scroll to position [13, 323]
click at [339, 169] on li "VF2 - FOR Inventory" at bounding box center [339, 167] width 323 height 14
type input "VF2 - FOR"
click at [590, 160] on input at bounding box center [647, 157] width 192 height 12
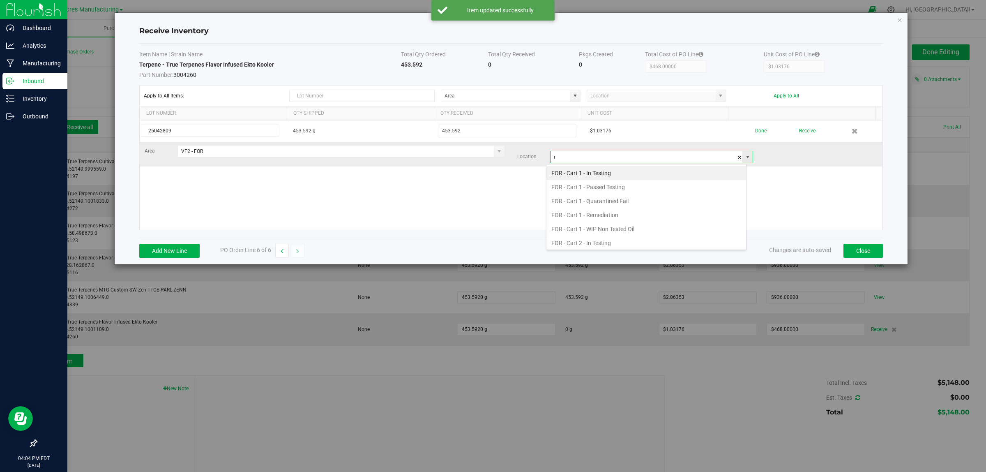
scroll to position [13, 201]
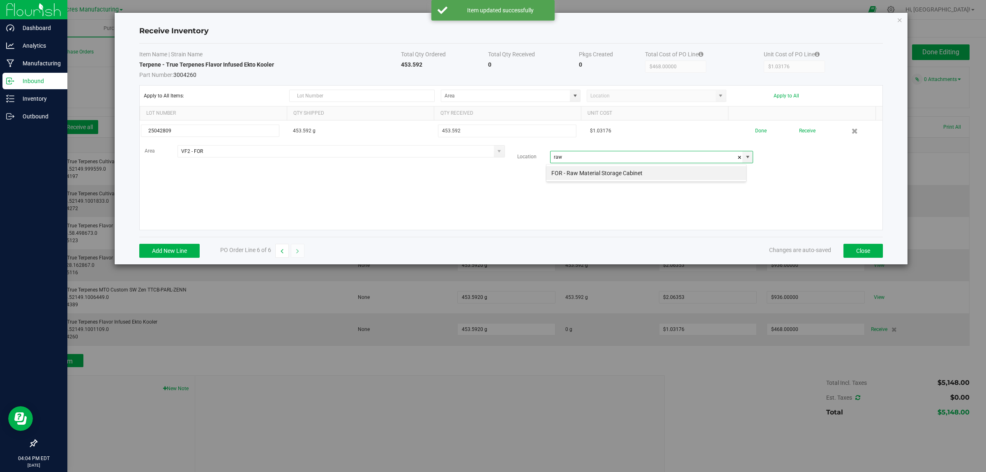
click at [584, 181] on div "FOR - Raw Material Storage Cabinet" at bounding box center [646, 173] width 201 height 18
click at [590, 175] on li "FOR - Raw Material Storage Cabinet" at bounding box center [647, 173] width 200 height 14
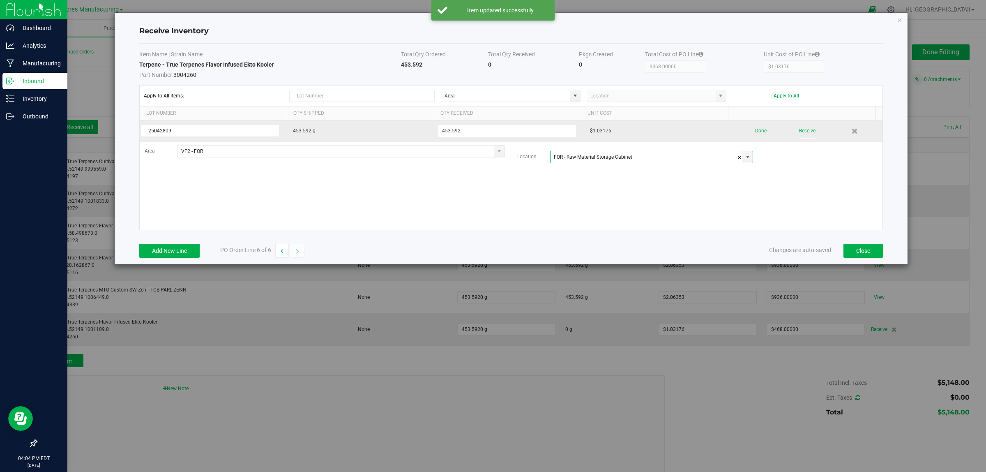
type input "FOR - Raw Material Storage Cabinet"
click at [799, 131] on button "Receive" at bounding box center [807, 131] width 16 height 14
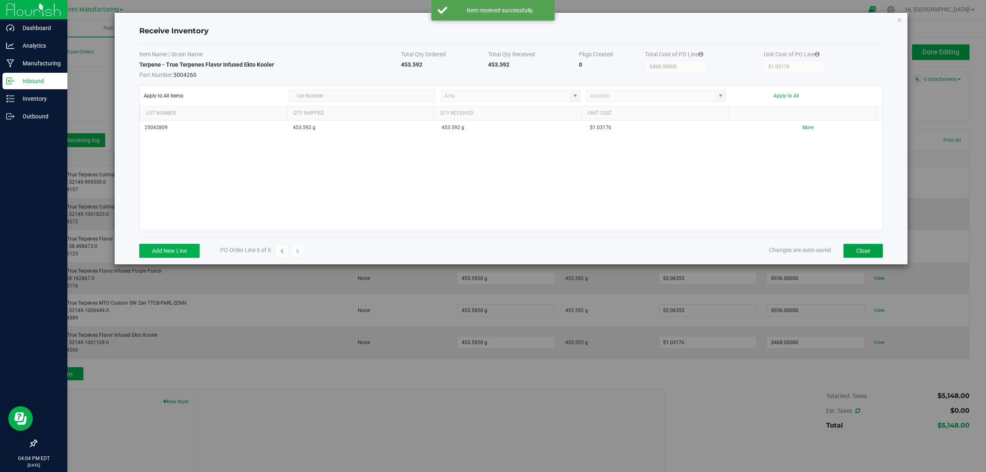
click at [867, 249] on button "Close" at bounding box center [863, 251] width 39 height 14
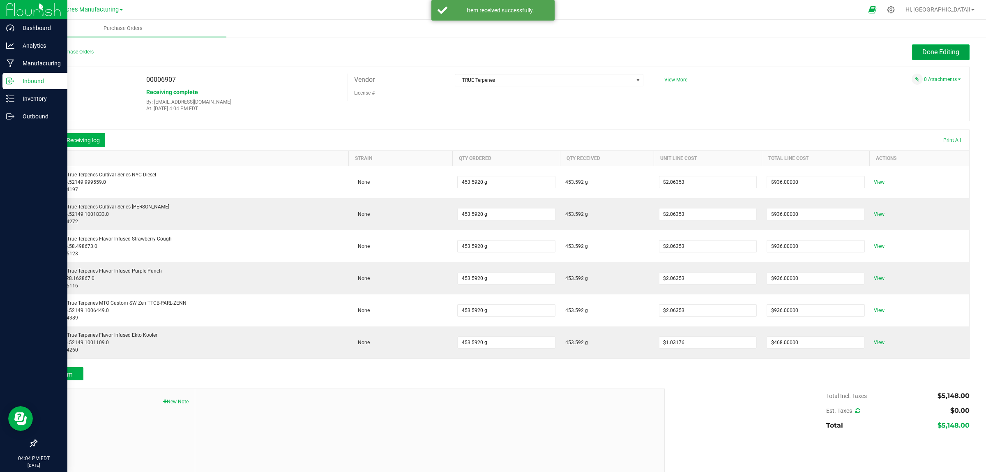
click at [933, 51] on span "Done Editing" at bounding box center [941, 52] width 37 height 8
